Goal: Information Seeking & Learning: Find specific fact

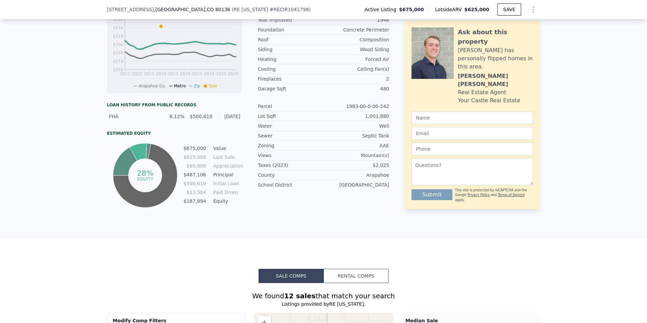
scroll to position [302, 0]
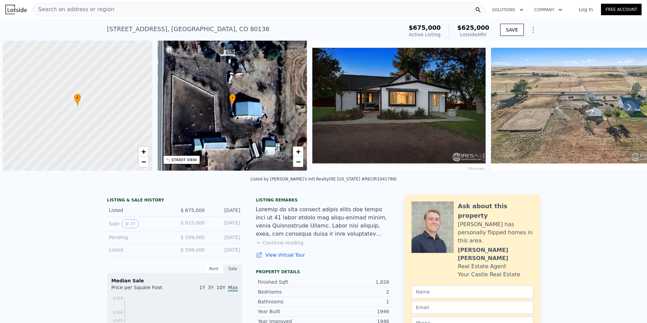
scroll to position [0, 3]
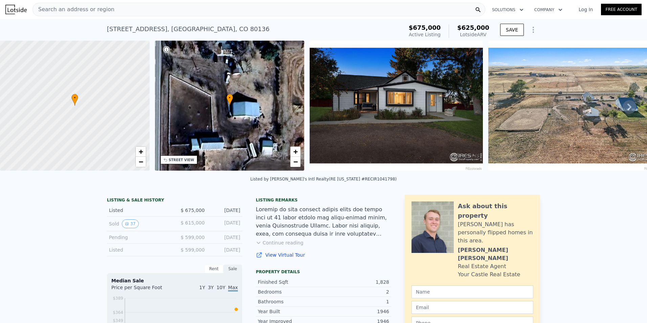
click at [138, 13] on div "Search an address or region" at bounding box center [259, 10] width 453 height 14
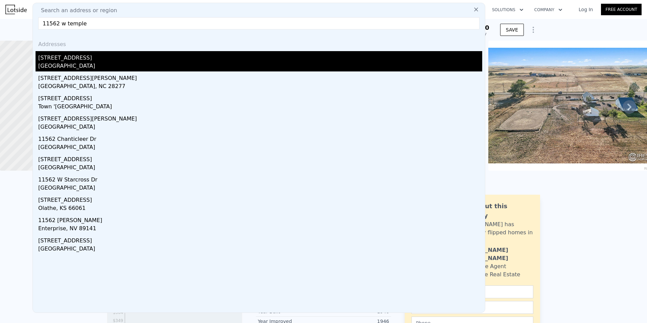
type input "11562 w temple"
click at [68, 58] on div "11562 W Temple Ave" at bounding box center [260, 56] width 444 height 11
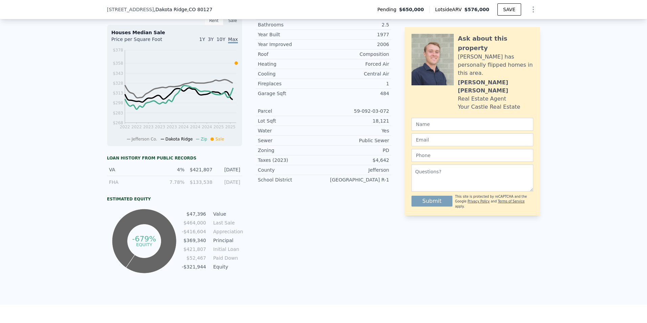
scroll to position [269, 0]
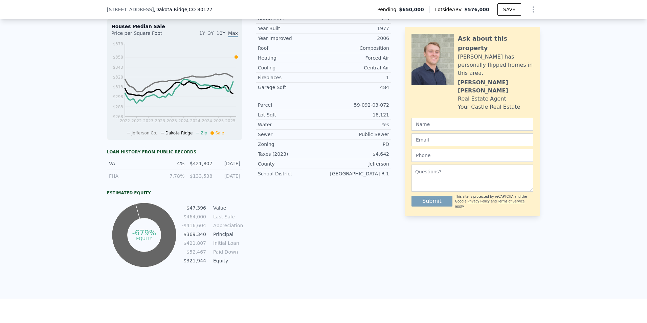
click at [221, 36] on span "10Y" at bounding box center [221, 32] width 9 height 5
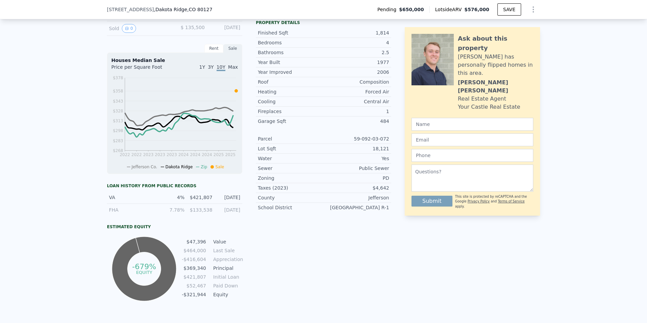
click at [231, 70] on span "Max" at bounding box center [233, 66] width 10 height 5
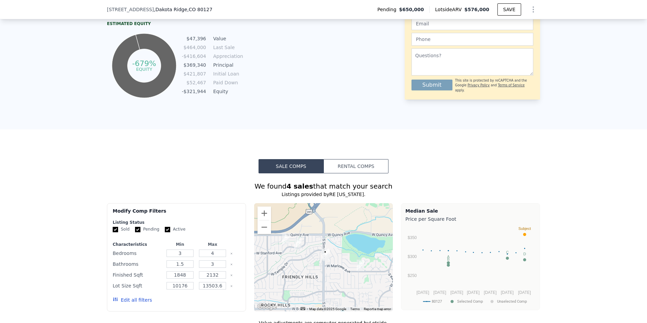
scroll to position [302, 0]
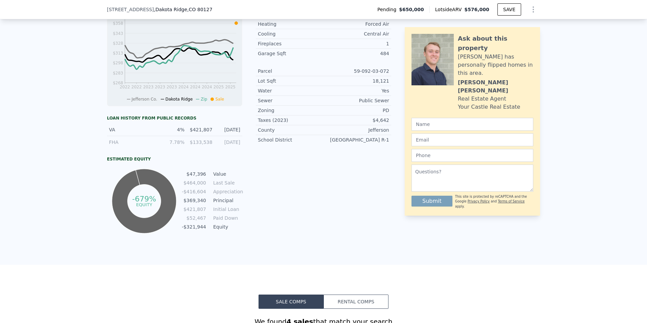
click at [195, 176] on td "$47,396" at bounding box center [193, 173] width 25 height 7
drag, startPoint x: 195, startPoint y: 176, endPoint x: 256, endPoint y: 184, distance: 61.9
click at [256, 184] on div "Listing Remarks (Historical) ** NEED THIS SOLD BY 9/15. ** BRING ALL OFFERS ** …" at bounding box center [323, 62] width 135 height 345
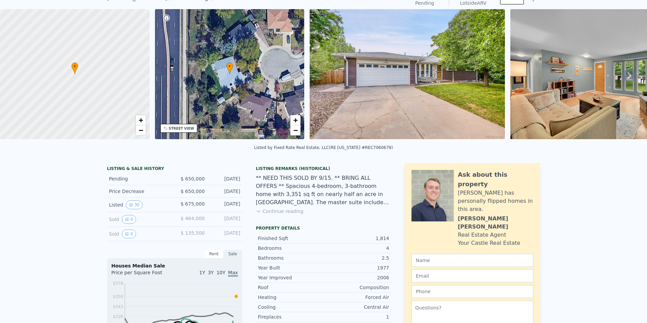
scroll to position [2, 0]
